Goal: Understand process/instructions: Learn how to perform a task or action

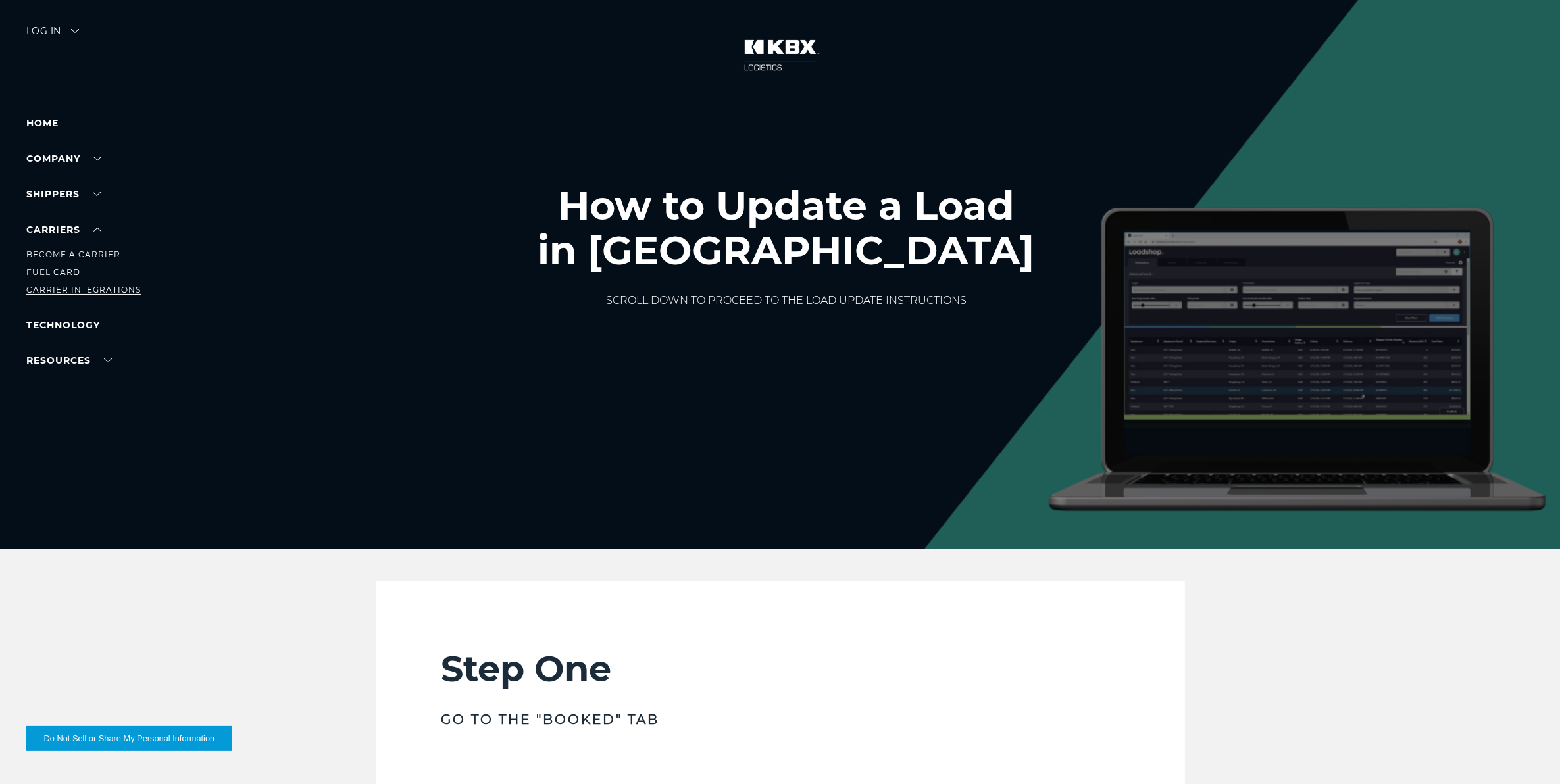
click at [81, 289] on link "Carrier Integrations" at bounding box center [83, 290] width 115 height 10
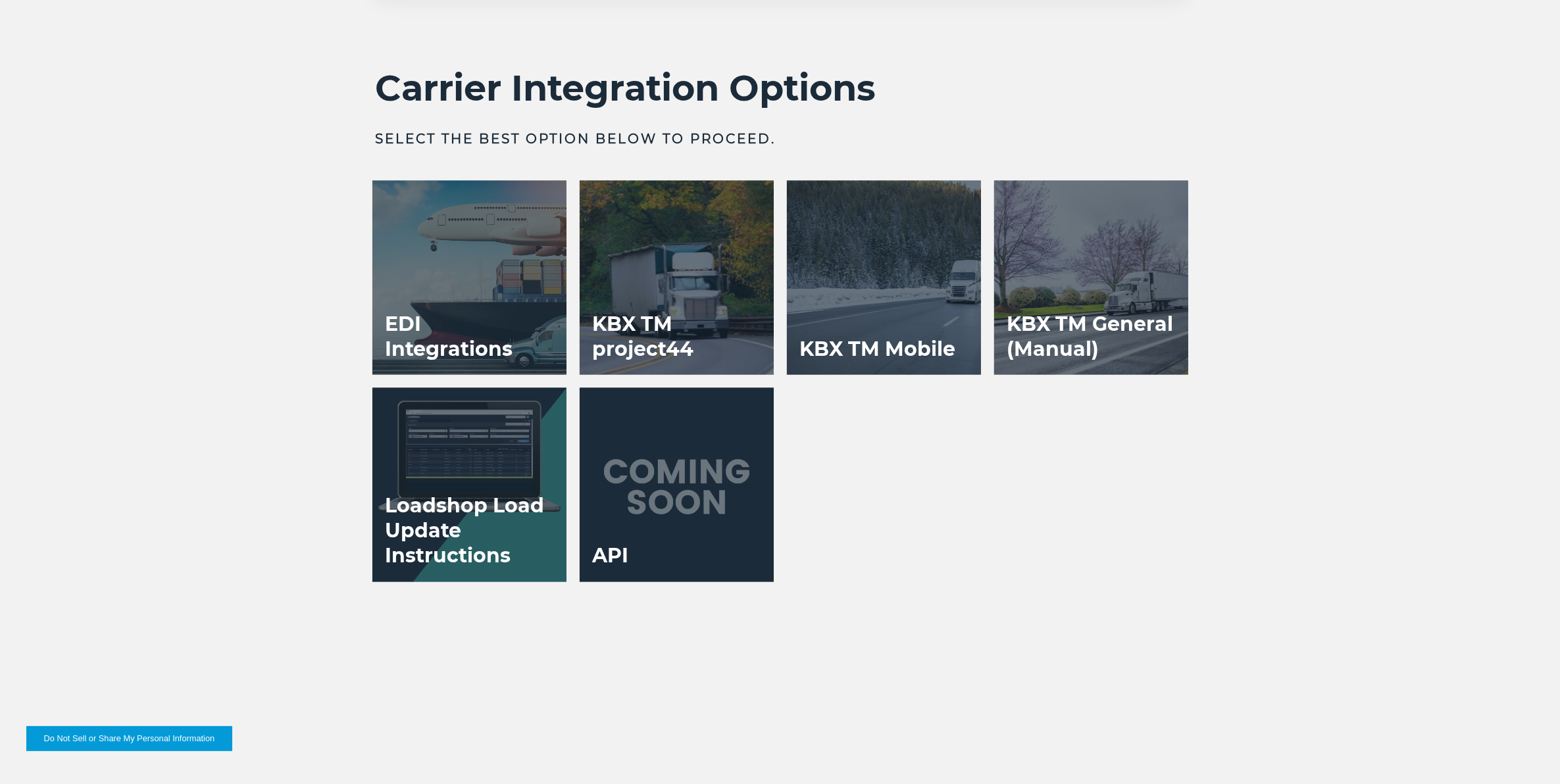
scroll to position [2713, 0]
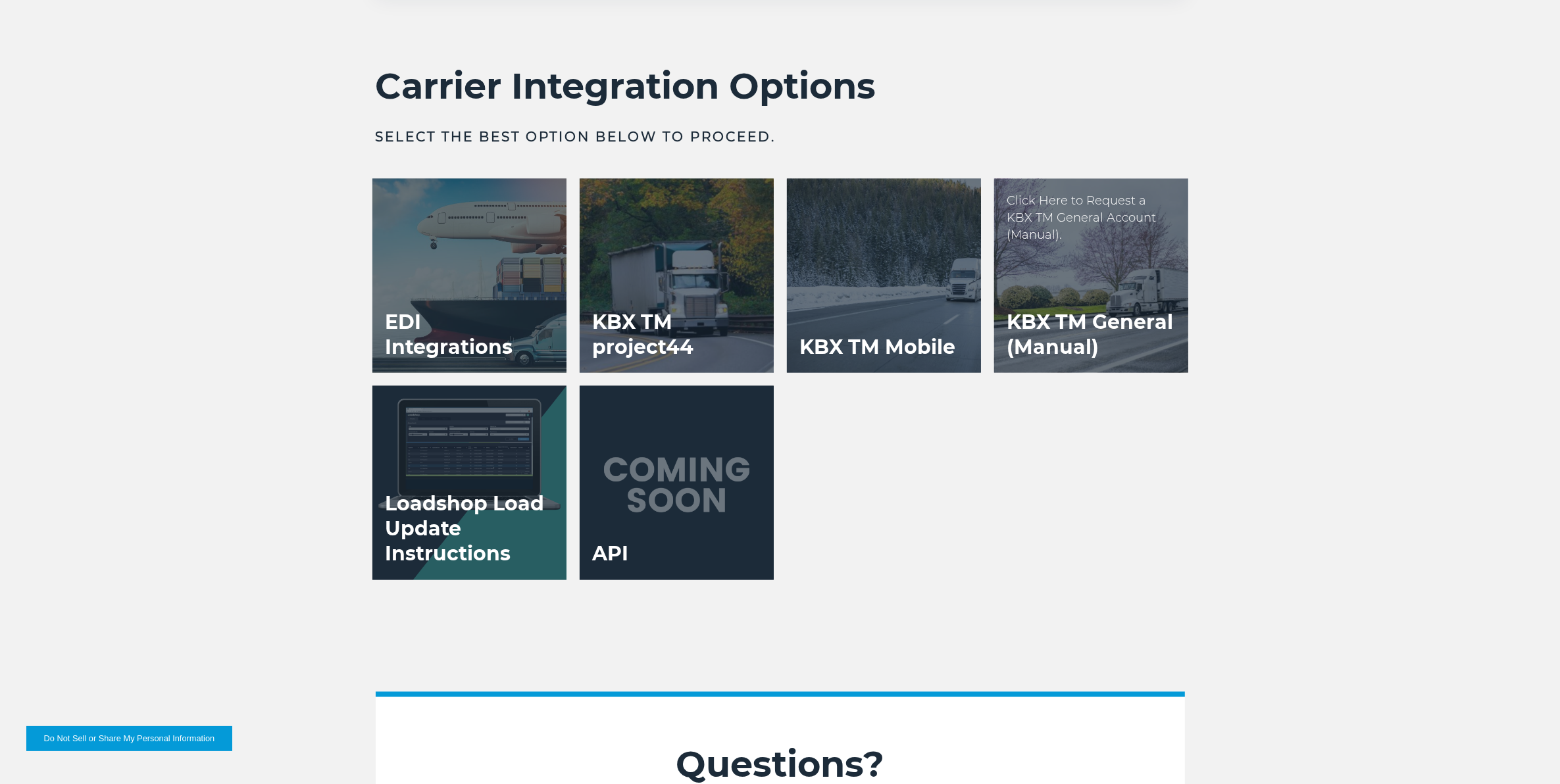
click at [1035, 320] on h3 "KBX TM General (Manual)" at bounding box center [1091, 335] width 194 height 76
click at [1074, 277] on div at bounding box center [1091, 276] width 194 height 194
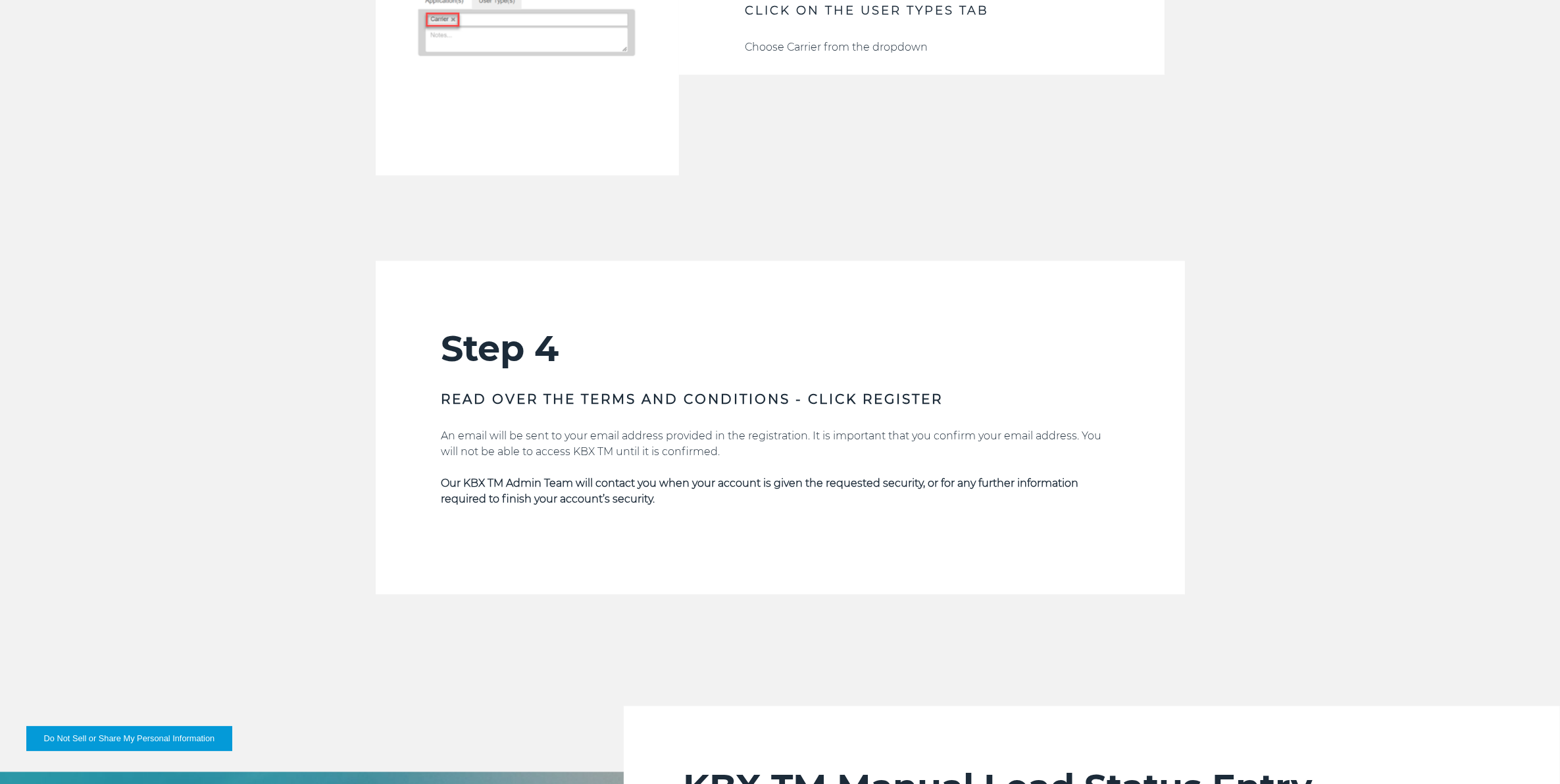
scroll to position [2631, 0]
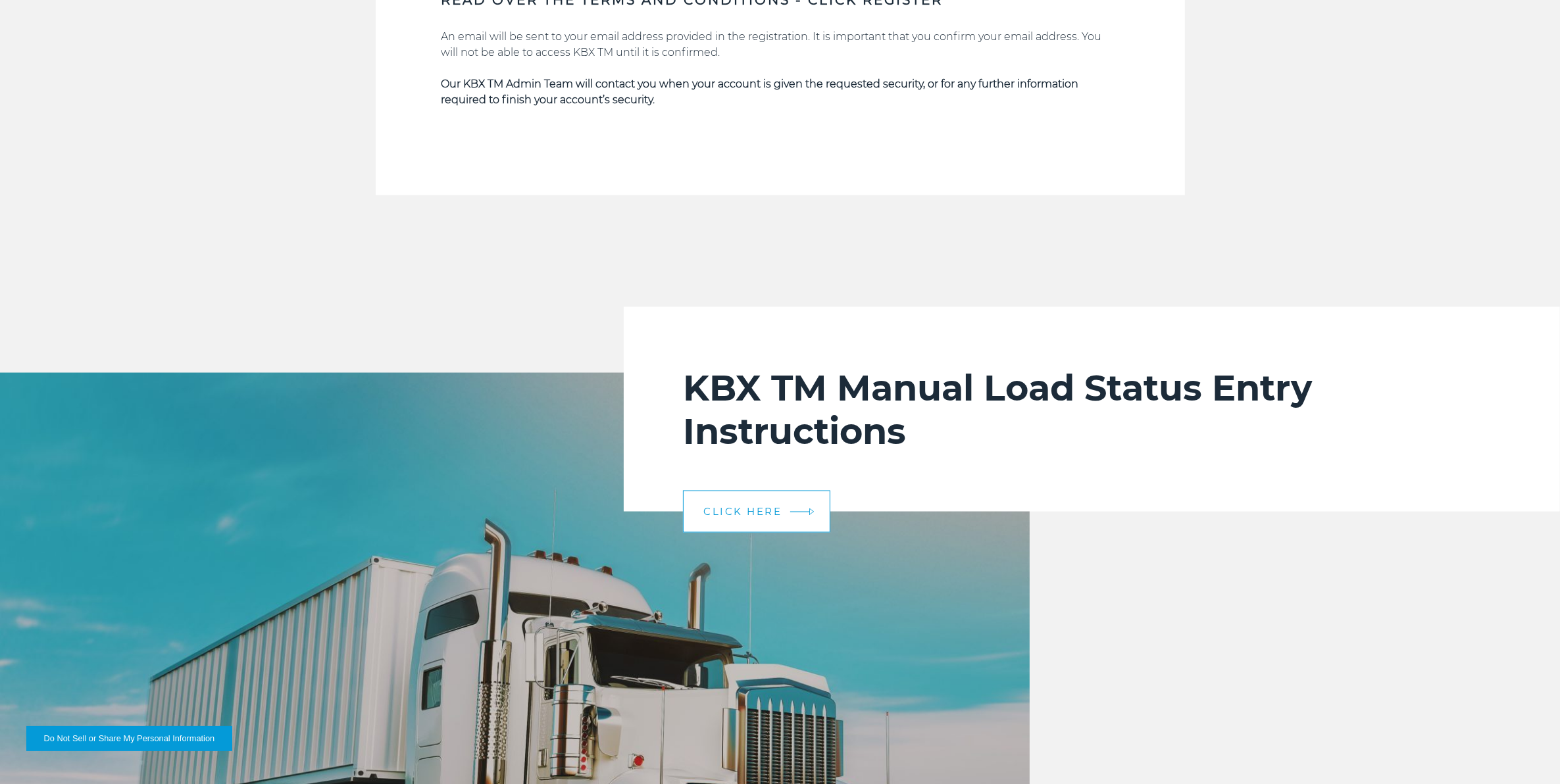
click at [728, 498] on link "CLICK HERE" at bounding box center [757, 512] width 147 height 42
